Goal: Task Accomplishment & Management: Manage account settings

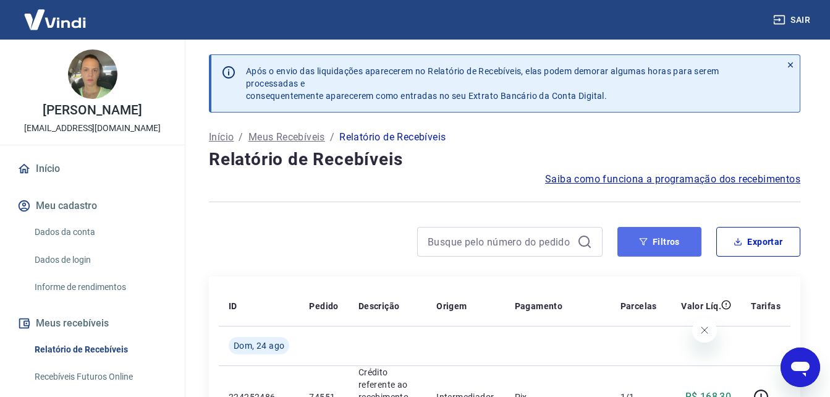
click at [654, 248] on button "Filtros" at bounding box center [659, 242] width 84 height 30
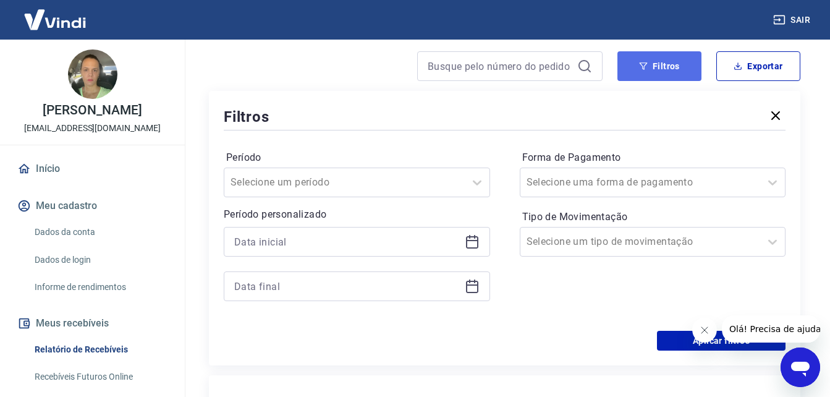
scroll to position [185, 0]
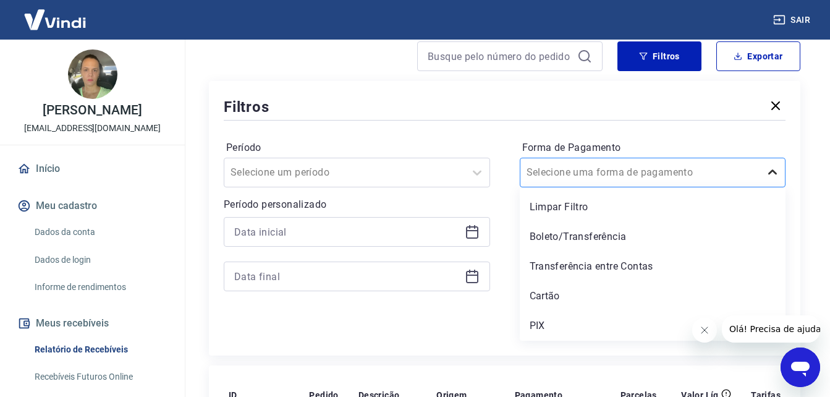
click at [771, 177] on icon at bounding box center [772, 172] width 15 height 15
click at [557, 237] on div "Boleto/Transferência" at bounding box center [653, 236] width 266 height 25
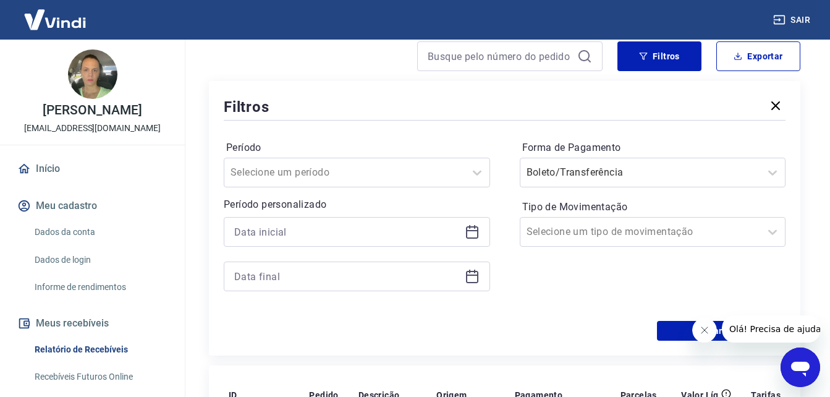
click at [699, 331] on icon "Fechar mensagem da empresa" at bounding box center [704, 330] width 10 height 10
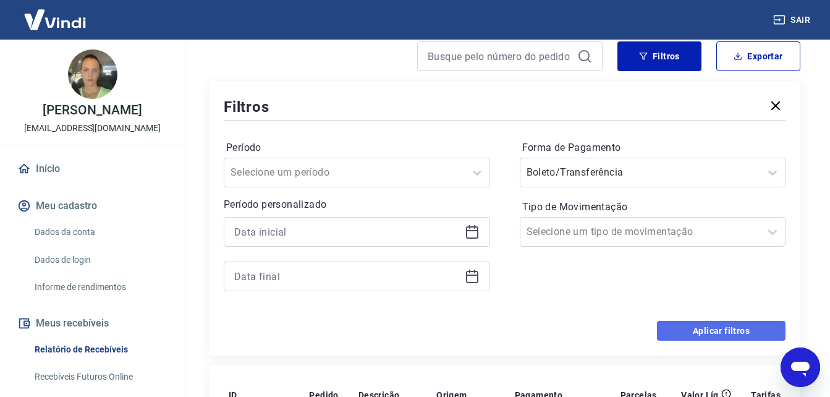
click at [697, 334] on button "Aplicar filtros" at bounding box center [721, 331] width 129 height 20
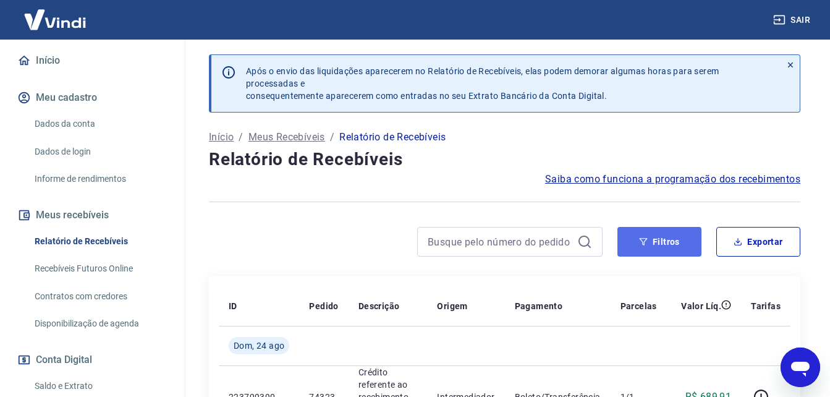
click at [658, 242] on button "Filtros" at bounding box center [659, 242] width 84 height 30
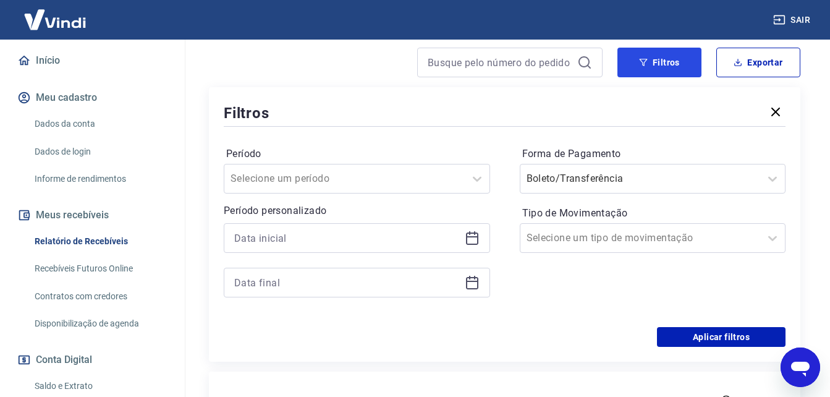
scroll to position [185, 0]
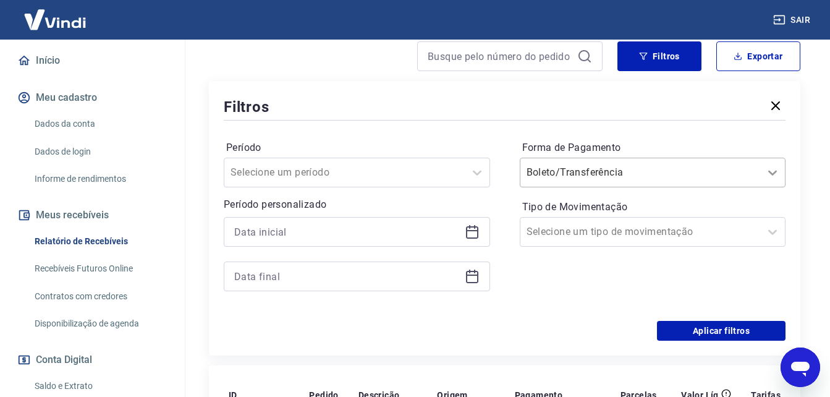
click at [775, 171] on icon at bounding box center [772, 172] width 15 height 15
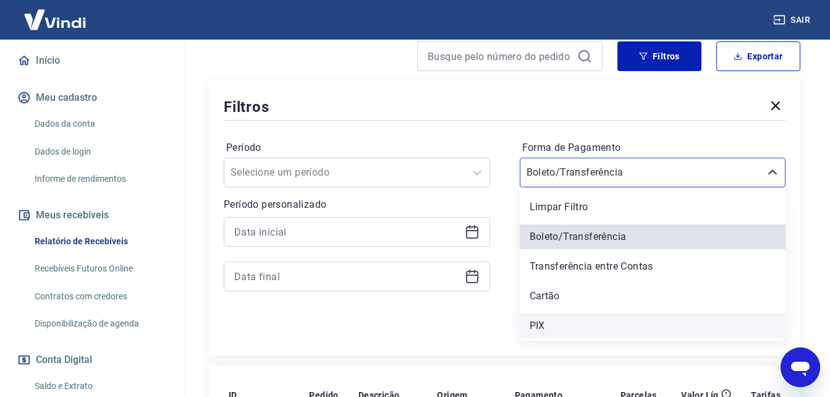
click at [545, 327] on div "PIX" at bounding box center [653, 325] width 266 height 25
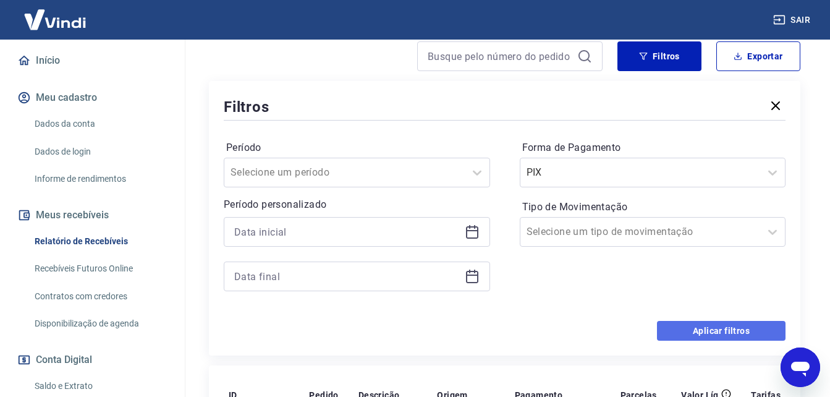
click at [691, 327] on button "Aplicar filtros" at bounding box center [721, 331] width 129 height 20
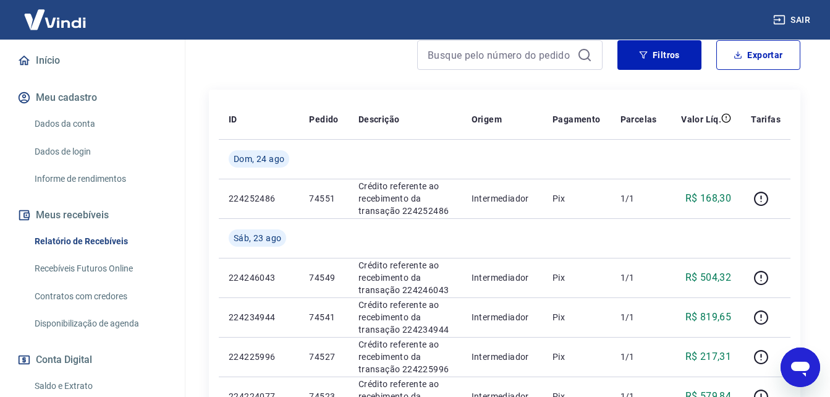
scroll to position [185, 0]
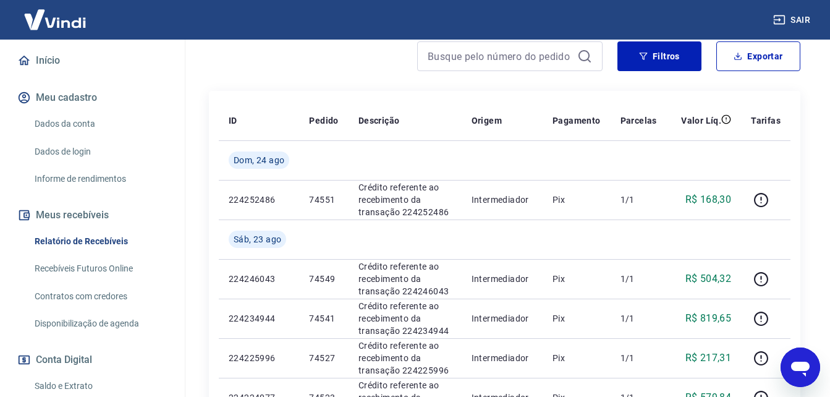
click at [59, 73] on link "Início" at bounding box center [92, 60] width 155 height 27
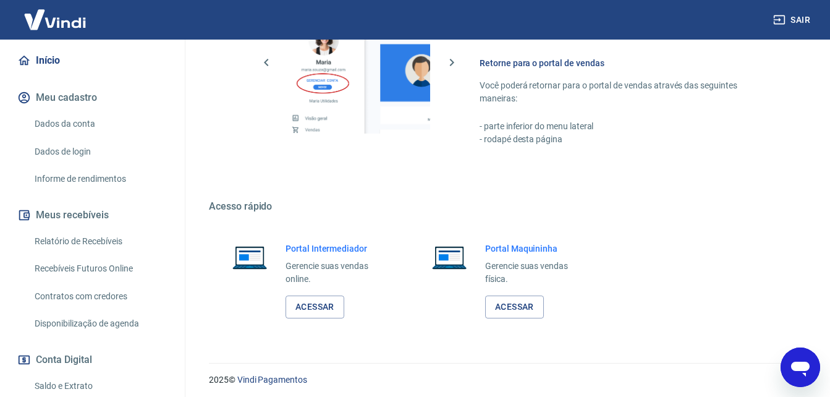
scroll to position [617, 0]
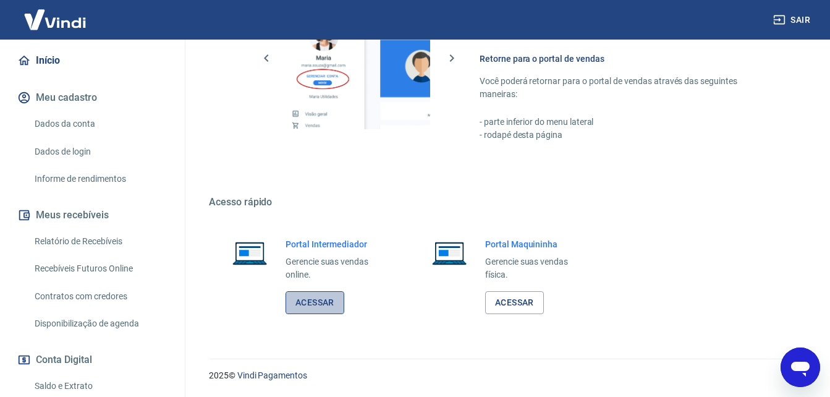
click at [321, 302] on link "Acessar" at bounding box center [314, 302] width 59 height 23
